Goal: Task Accomplishment & Management: Manage account settings

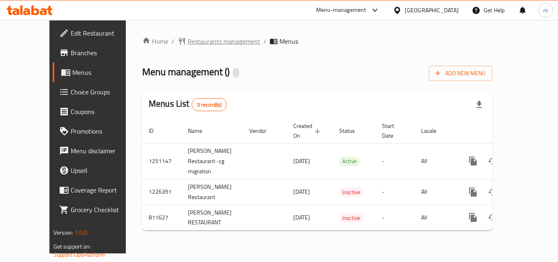
click at [188, 44] on span "Restaurants management" at bounding box center [224, 41] width 73 height 10
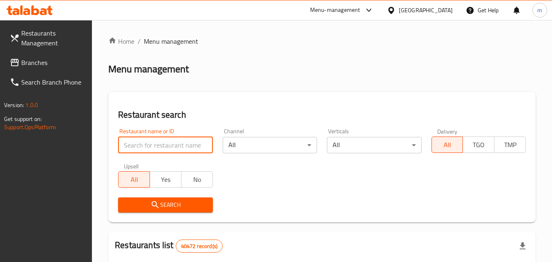
click at [141, 141] on input "search" at bounding box center [165, 145] width 94 height 16
paste input "654608"
type input "654608"
click button "Search" at bounding box center [165, 204] width 94 height 15
click at [152, 201] on div "Home / Menu management Menu management Restaurant search Restaurant name or ID …" at bounding box center [322, 188] width 428 height 305
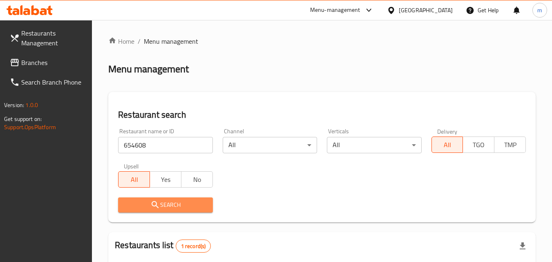
click at [154, 202] on icon "submit" at bounding box center [155, 204] width 7 height 7
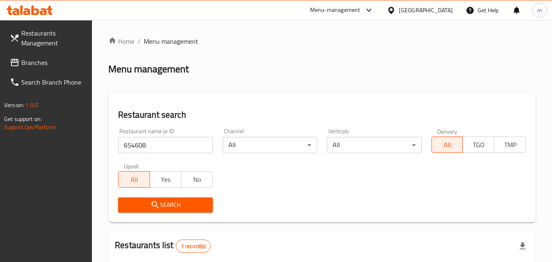
click at [439, 8] on div "[GEOGRAPHIC_DATA]" at bounding box center [426, 10] width 54 height 9
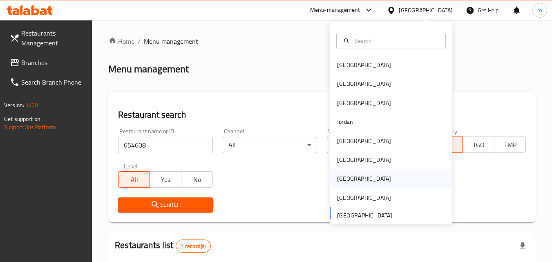
click at [363, 177] on div "[GEOGRAPHIC_DATA]" at bounding box center [391, 178] width 123 height 19
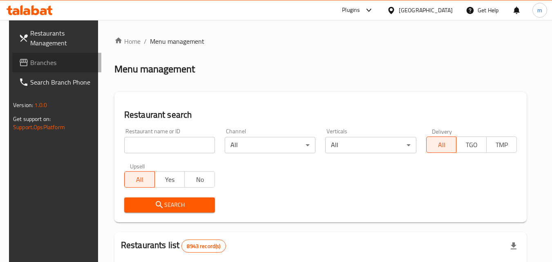
click at [57, 66] on span "Branches" at bounding box center [62, 63] width 65 height 10
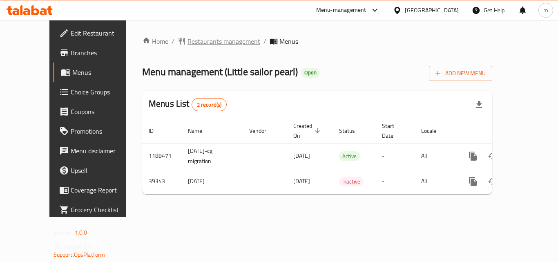
click at [188, 44] on span "Restaurants management" at bounding box center [224, 41] width 73 height 10
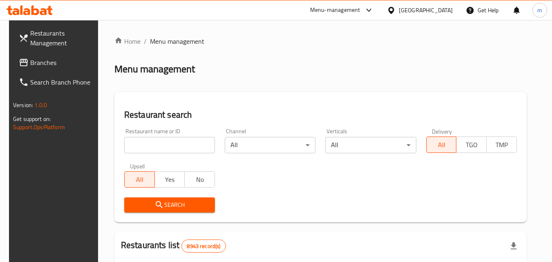
click at [141, 149] on input "search" at bounding box center [169, 145] width 91 height 16
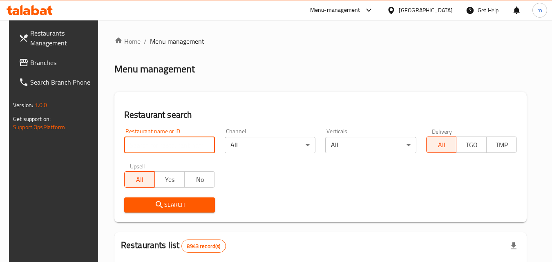
paste input "20517"
type input "20517"
click button "Search" at bounding box center [169, 204] width 91 height 15
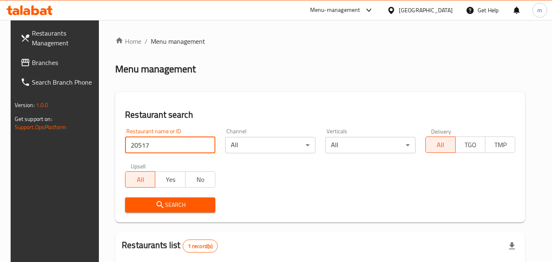
click at [185, 203] on span "Search" at bounding box center [170, 205] width 77 height 10
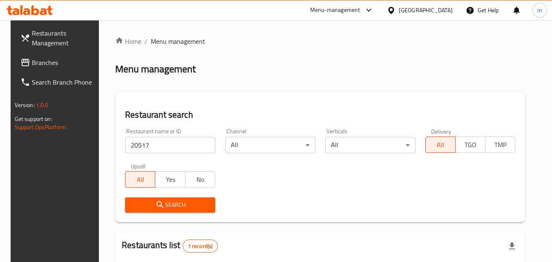
click at [185, 203] on span "Search" at bounding box center [170, 205] width 77 height 10
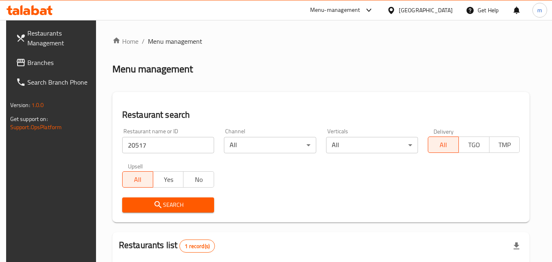
click at [449, 11] on div "[GEOGRAPHIC_DATA]" at bounding box center [426, 10] width 54 height 9
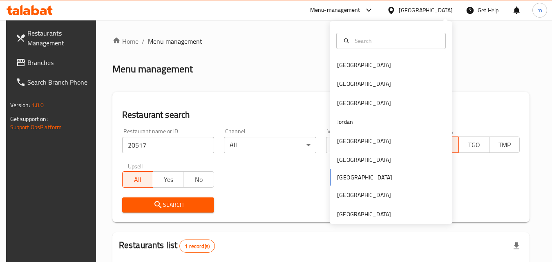
click at [380, 176] on div "Bahrain Egypt Iraq Jordan Kuwait Oman Qatar Saudi Arabia United Arab Emirates" at bounding box center [391, 140] width 123 height 168
click at [358, 181] on div "Bahrain Egypt Iraq Jordan Kuwait Oman Qatar Saudi Arabia United Arab Emirates" at bounding box center [391, 140] width 123 height 168
click at [358, 177] on div "Bahrain Egypt Iraq Jordan Kuwait Oman Qatar Saudi Arabia United Arab Emirates" at bounding box center [391, 140] width 123 height 168
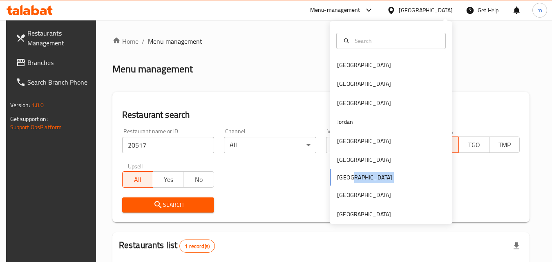
click at [346, 176] on div "Bahrain Egypt Iraq Jordan Kuwait Oman Qatar Saudi Arabia United Arab Emirates" at bounding box center [391, 140] width 123 height 168
click at [345, 176] on div "Bahrain Egypt Iraq Jordan Kuwait Oman Qatar Saudi Arabia United Arab Emirates" at bounding box center [391, 140] width 123 height 168
click at [148, 72] on h2 "Menu management" at bounding box center [152, 69] width 81 height 13
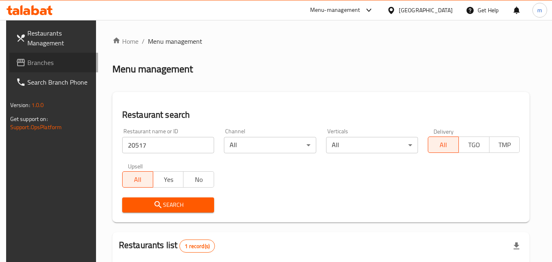
click at [61, 56] on link "Branches" at bounding box center [53, 63] width 89 height 20
click at [61, 57] on link "Branches" at bounding box center [53, 63] width 89 height 20
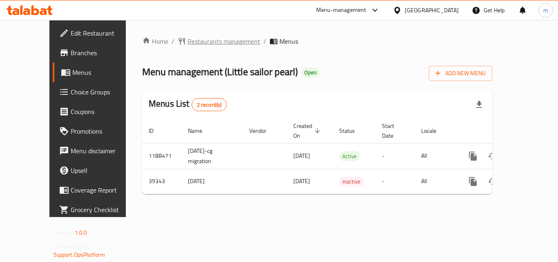
click at [211, 40] on span "Restaurants management" at bounding box center [224, 41] width 73 height 10
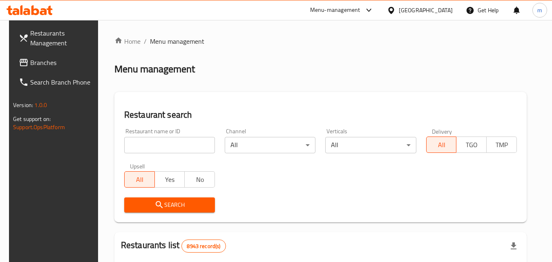
click at [150, 143] on input "search" at bounding box center [169, 145] width 91 height 16
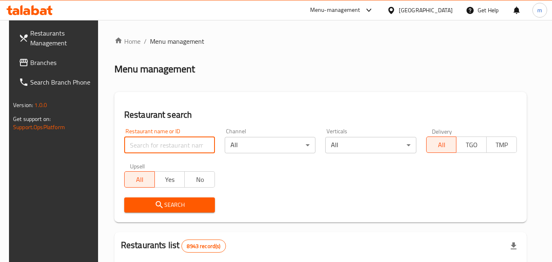
paste input "20517"
type input "20517"
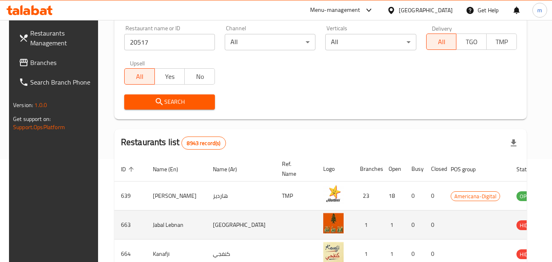
scroll to position [123, 0]
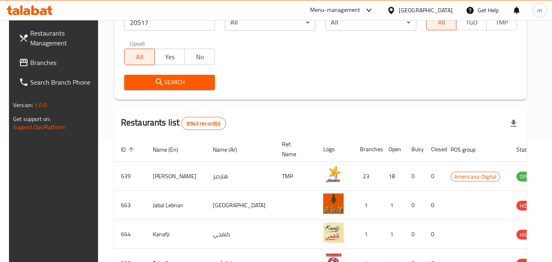
click at [168, 81] on span "Search" at bounding box center [170, 82] width 78 height 10
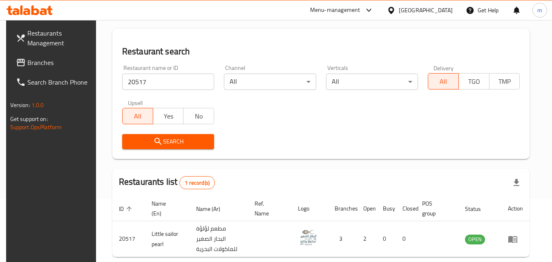
scroll to position [0, 0]
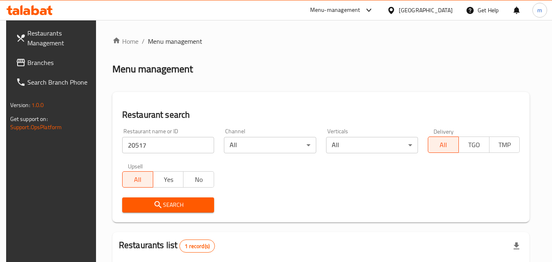
click at [374, 8] on icon at bounding box center [369, 10] width 10 height 10
click at [448, 8] on div "[GEOGRAPHIC_DATA]" at bounding box center [426, 10] width 54 height 9
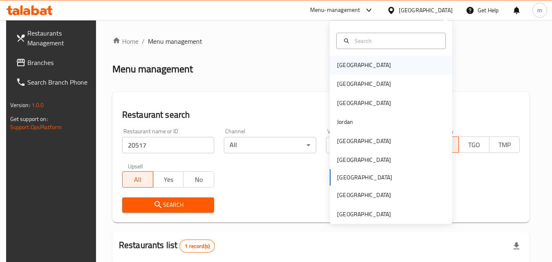
click at [403, 63] on div "[GEOGRAPHIC_DATA]" at bounding box center [391, 65] width 123 height 19
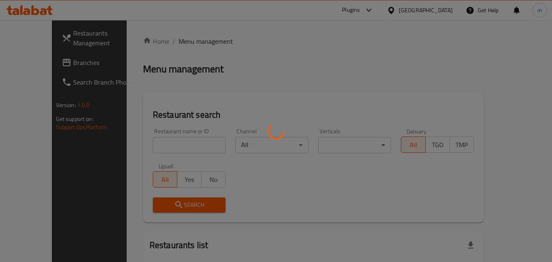
click at [64, 64] on div at bounding box center [276, 131] width 552 height 262
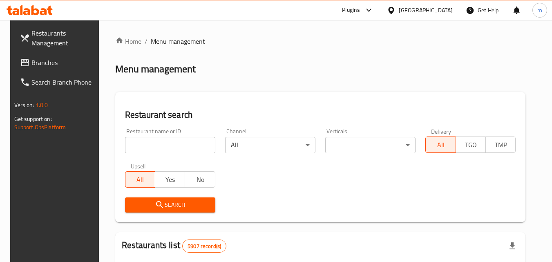
click at [64, 64] on span "Branches" at bounding box center [63, 63] width 65 height 10
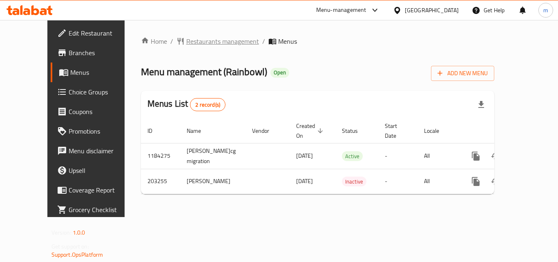
click at [211, 41] on span "Restaurants management" at bounding box center [222, 41] width 73 height 10
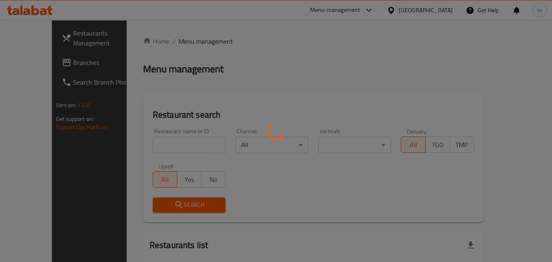
click at [145, 148] on div at bounding box center [276, 131] width 552 height 262
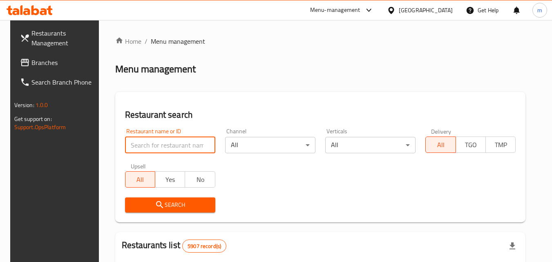
click at [146, 146] on input "search" at bounding box center [170, 145] width 90 height 16
paste input "622521"
type input "622521"
click button "Search" at bounding box center [170, 204] width 90 height 15
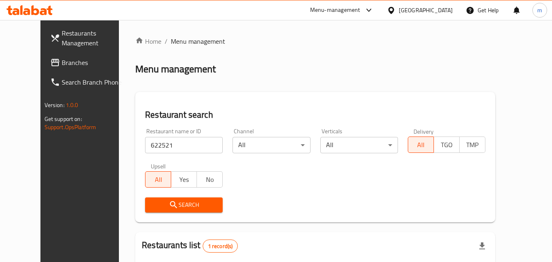
click at [162, 207] on div "Home / Menu management Menu management Restaurant search Restaurant name or ID …" at bounding box center [315, 188] width 360 height 305
click at [162, 207] on span "Search" at bounding box center [184, 205] width 65 height 10
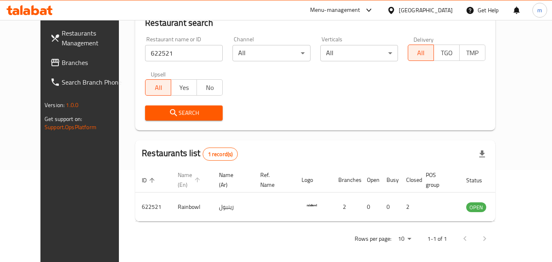
scroll to position [96, 0]
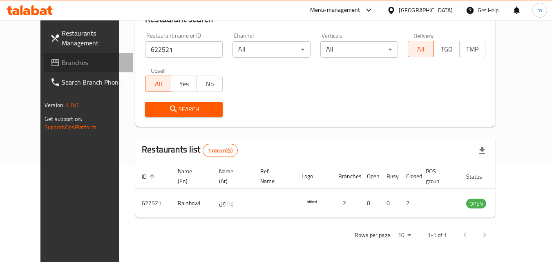
click at [62, 63] on span "Branches" at bounding box center [94, 63] width 65 height 10
